Goal: Information Seeking & Learning: Stay updated

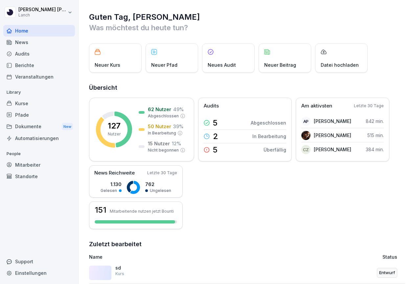
click at [19, 45] on div "News" at bounding box center [39, 43] width 72 height 12
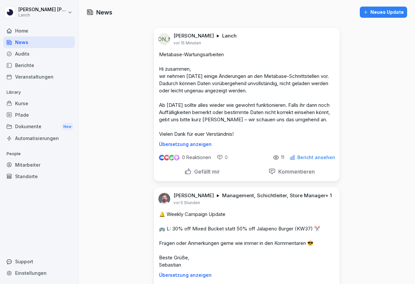
drag, startPoint x: 132, startPoint y: 60, endPoint x: 133, endPoint y: 55, distance: 5.0
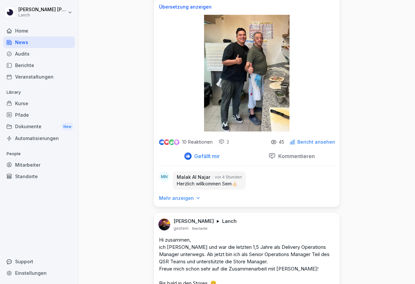
scroll to position [523, 0]
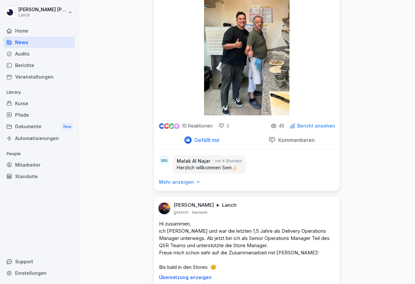
click at [184, 186] on p "Mehr anzeigen" at bounding box center [176, 182] width 35 height 7
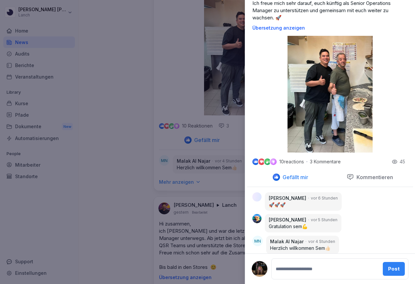
scroll to position [83, 0]
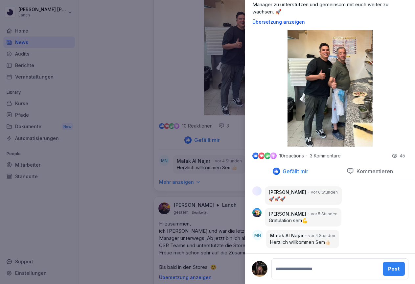
click at [147, 174] on div at bounding box center [207, 142] width 415 height 284
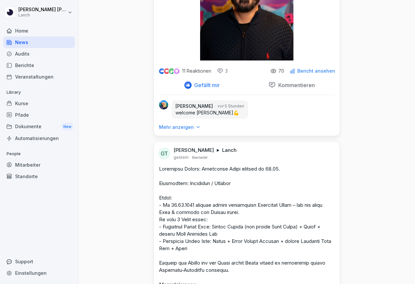
scroll to position [868, 0]
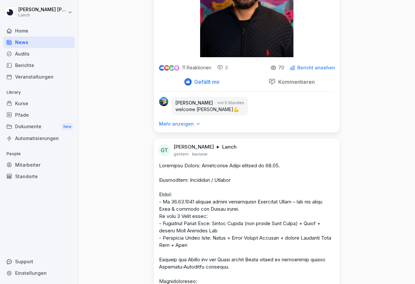
click at [177, 127] on p "Mehr anzeigen" at bounding box center [176, 124] width 35 height 7
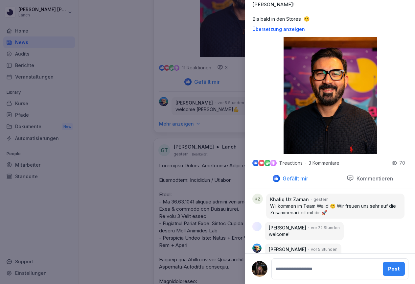
scroll to position [90, 0]
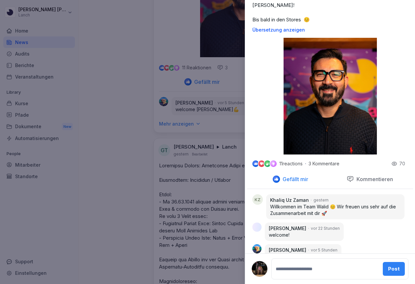
click at [125, 70] on div at bounding box center [207, 142] width 415 height 284
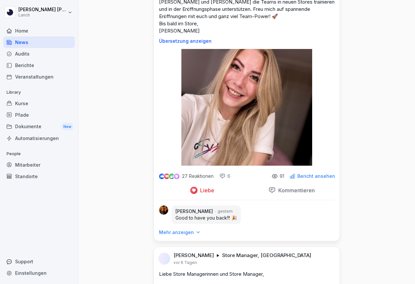
scroll to position [1555, 0]
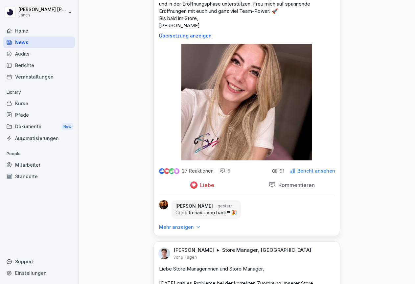
click at [189, 231] on p "Mehr anzeigen" at bounding box center [176, 227] width 35 height 7
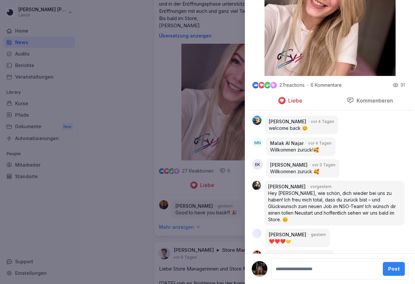
scroll to position [204, 0]
